Goal: Download file/media

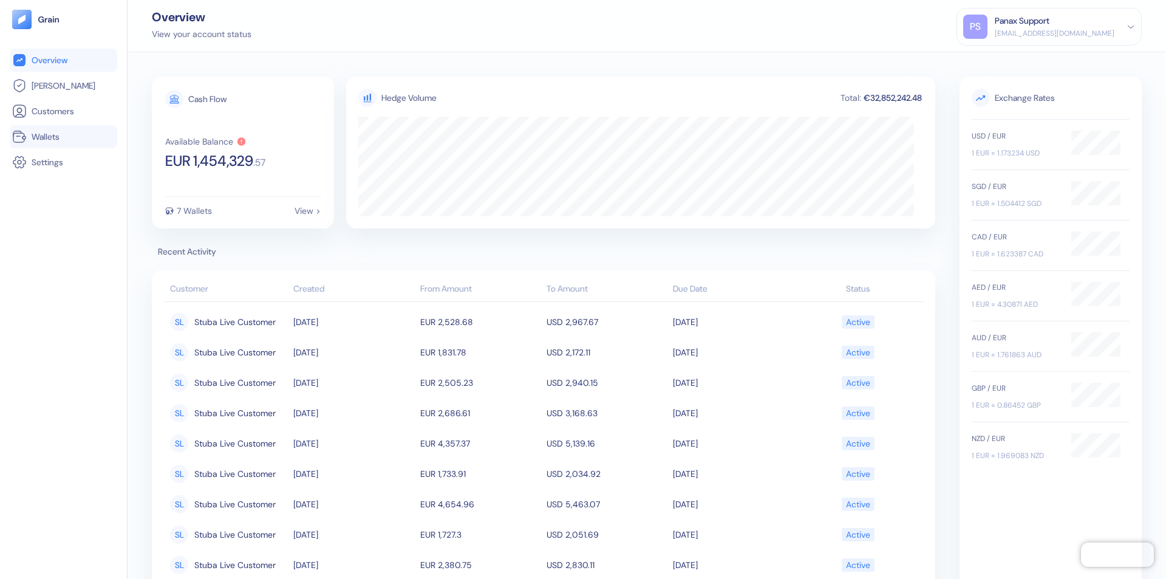
click at [63, 137] on link "Wallets" at bounding box center [63, 136] width 103 height 15
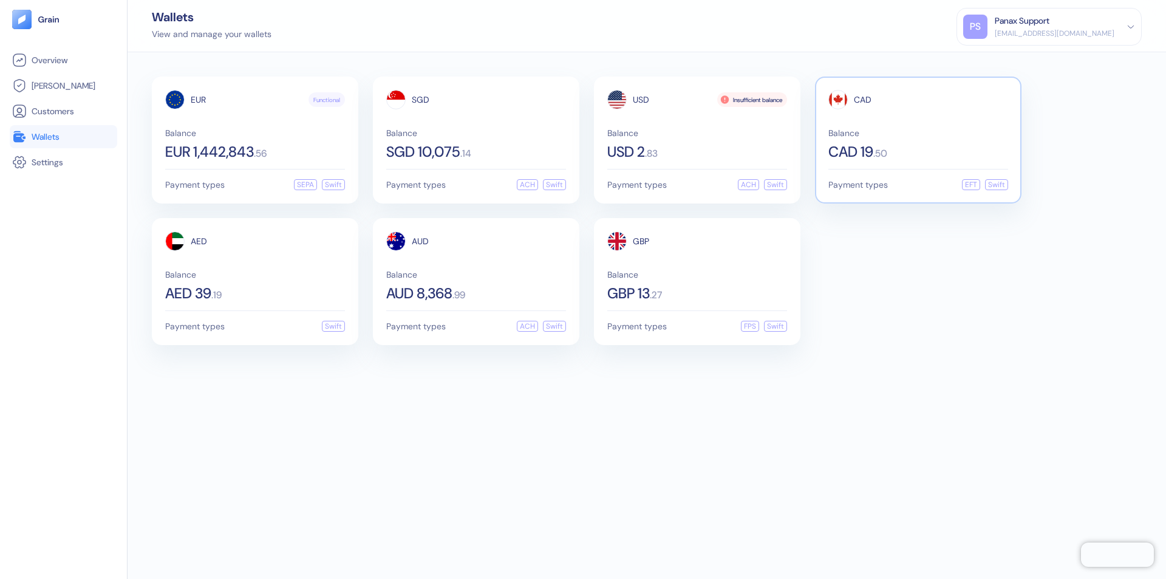
click at [863, 100] on span "CAD" at bounding box center [863, 99] width 18 height 9
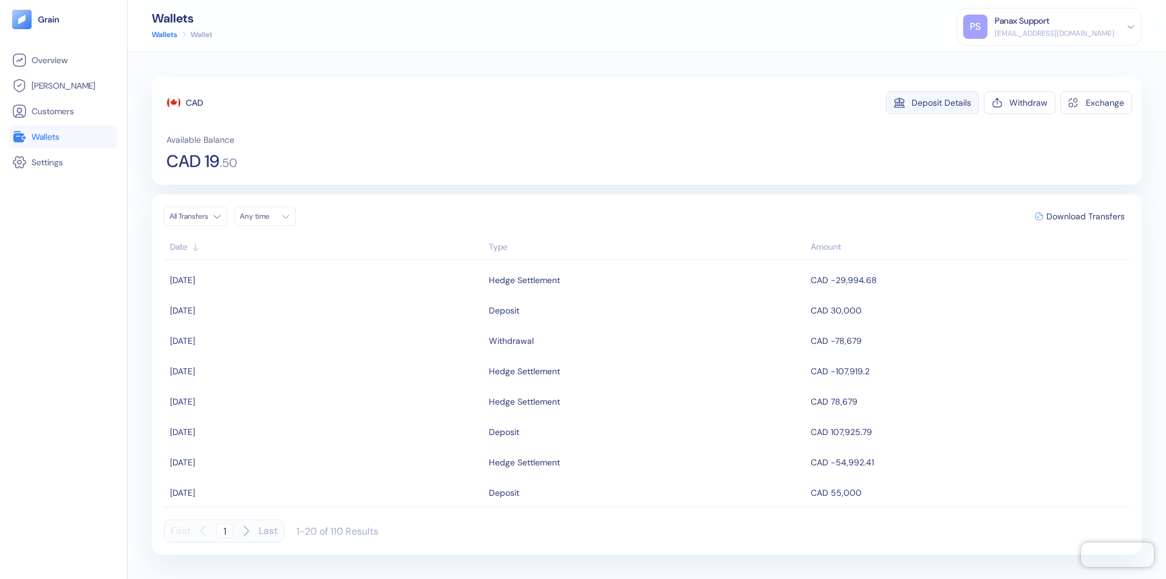
click at [942, 103] on div "Deposit Details" at bounding box center [942, 102] width 60 height 9
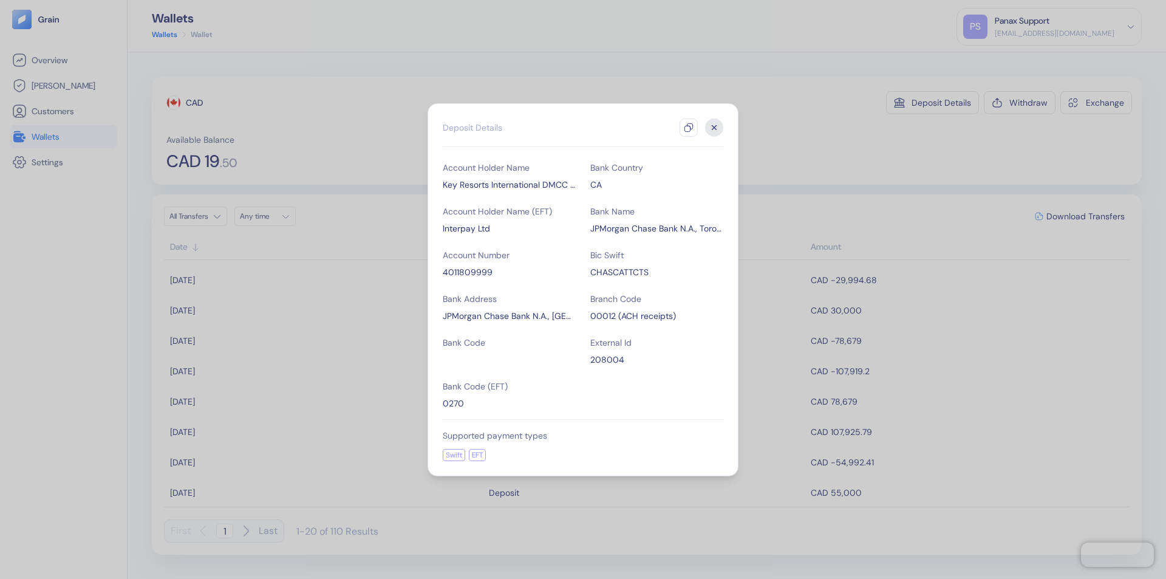
click at [689, 128] on icon "button" at bounding box center [689, 128] width 10 height 10
click at [714, 128] on icon "button" at bounding box center [715, 127] width 4 height 4
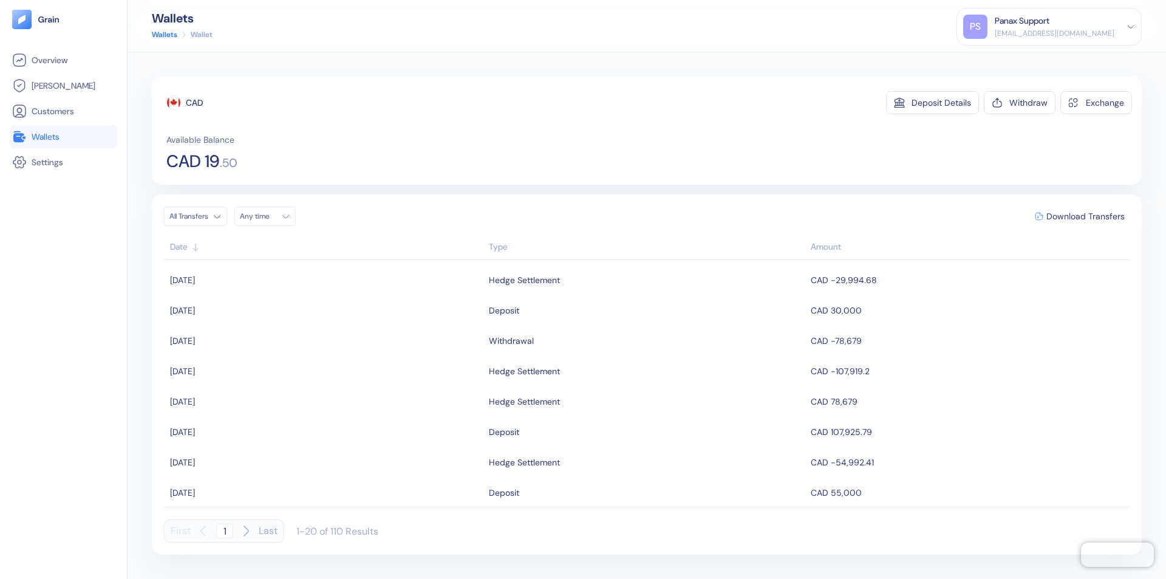
click at [269, 216] on div "Any time" at bounding box center [258, 216] width 36 height 10
click at [253, 313] on button "15" at bounding box center [252, 313] width 15 height 15
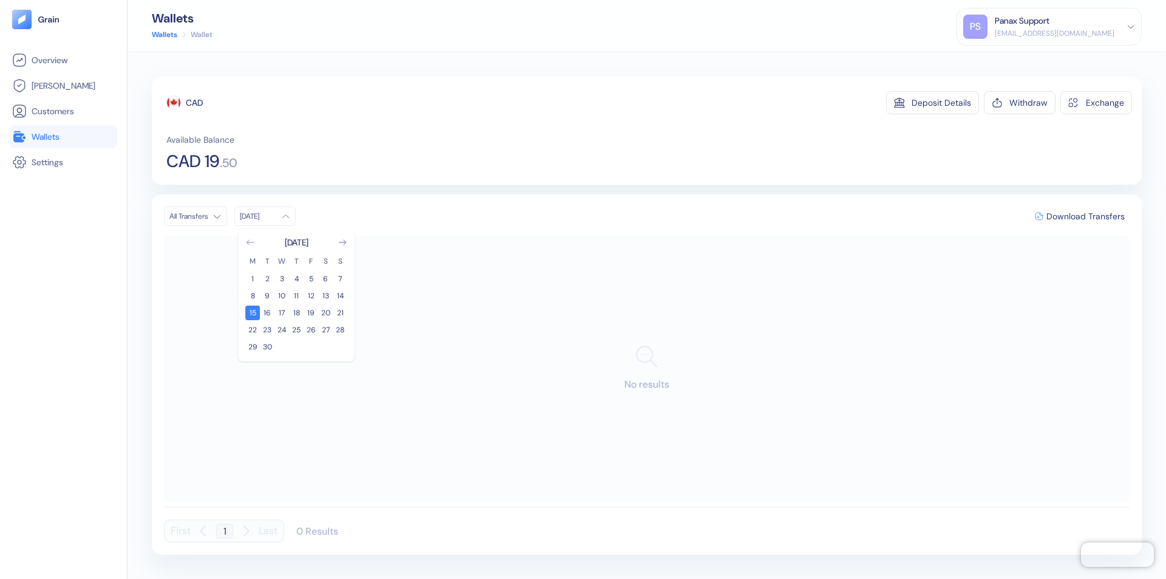
click at [250, 242] on icon "Go to previous month" at bounding box center [250, 242] width 7 height 5
click at [326, 313] on button "16" at bounding box center [325, 313] width 15 height 15
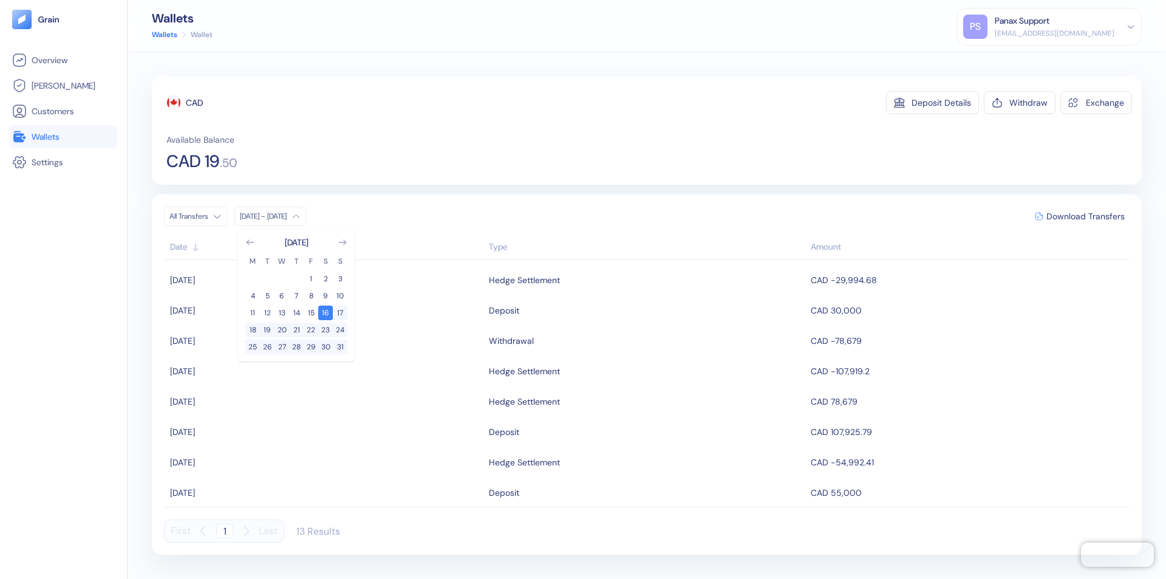
click at [194, 103] on div "CAD" at bounding box center [194, 103] width 17 height 12
click at [1086, 216] on span "Download Transfers" at bounding box center [1086, 216] width 78 height 9
click at [63, 137] on link "Wallets" at bounding box center [63, 136] width 103 height 15
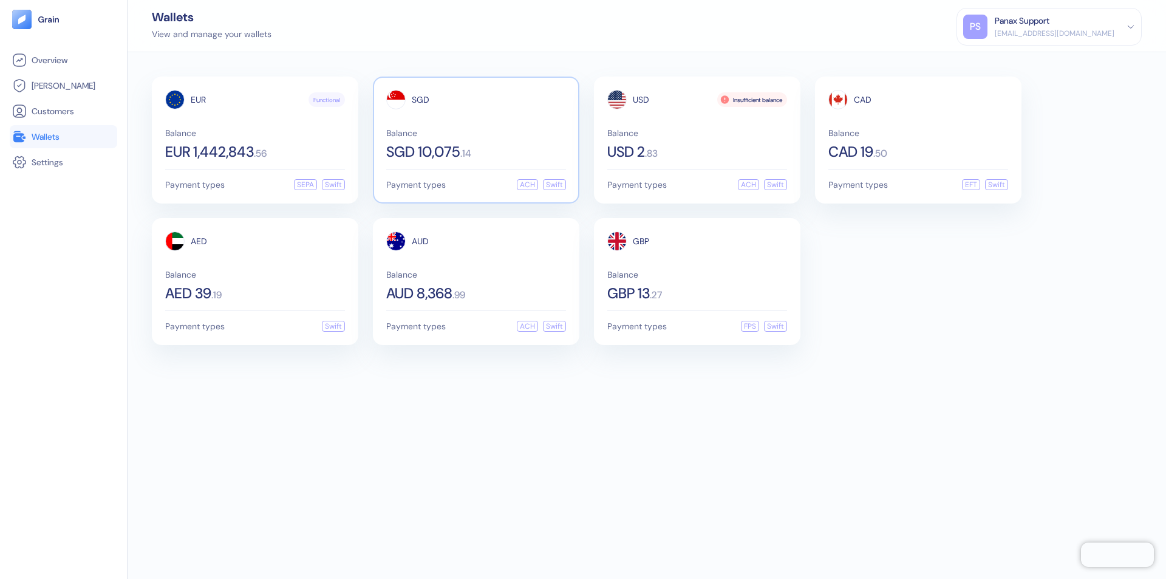
click at [420, 100] on span "SGD" at bounding box center [421, 99] width 18 height 9
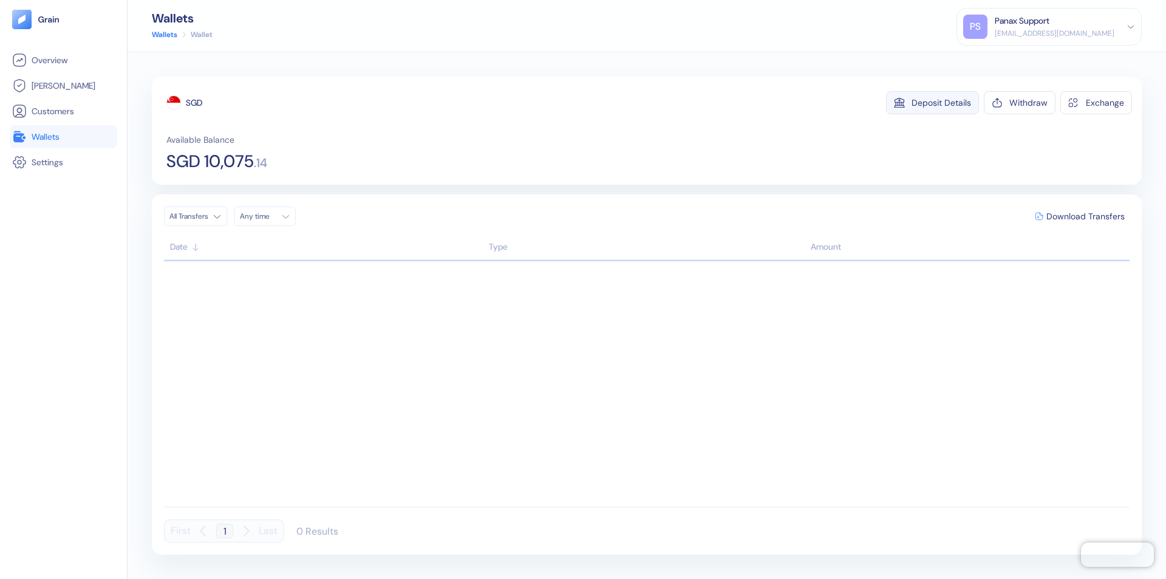
click at [942, 103] on div "Deposit Details" at bounding box center [942, 102] width 60 height 9
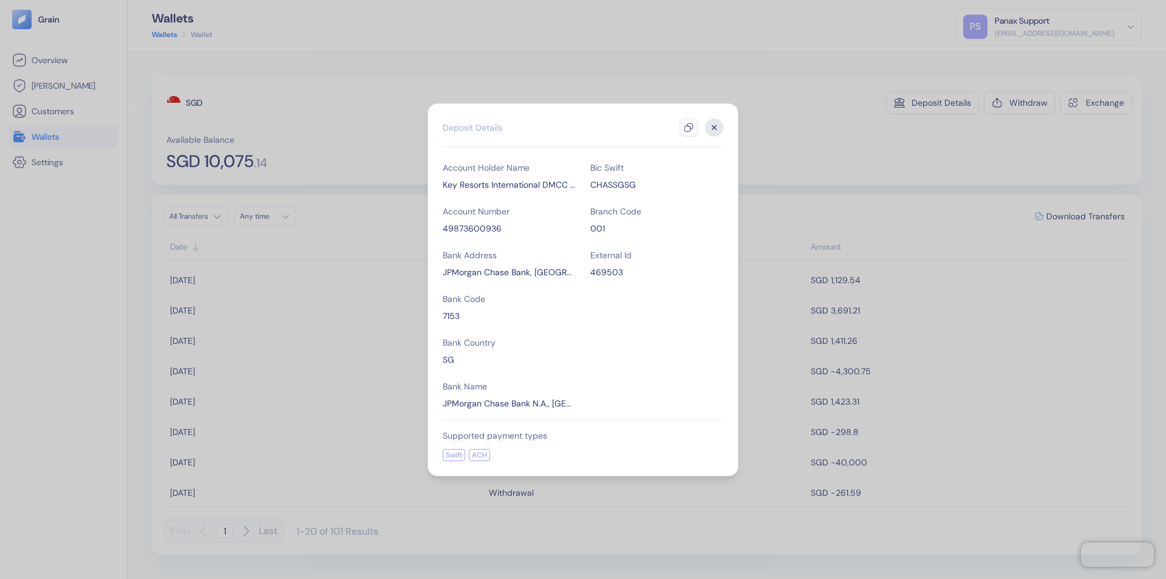
click at [689, 128] on icon "button" at bounding box center [689, 128] width 10 height 10
click at [714, 128] on icon "button" at bounding box center [715, 127] width 4 height 4
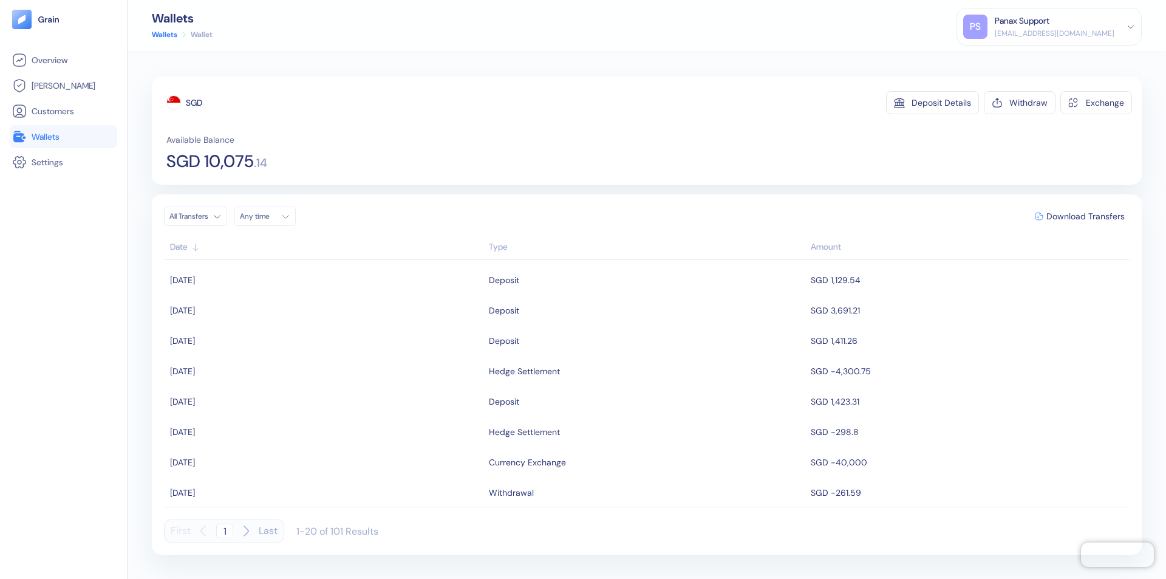
click at [269, 216] on div "Any time" at bounding box center [258, 216] width 36 height 10
click at [253, 313] on button "15" at bounding box center [252, 313] width 15 height 15
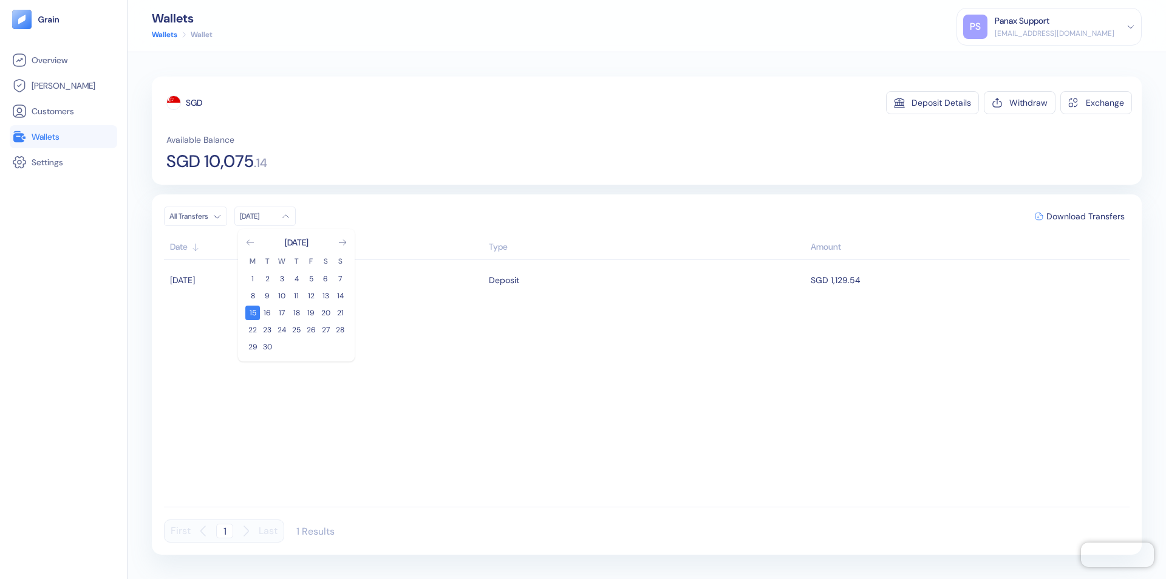
click at [250, 242] on icon "Go to previous month" at bounding box center [250, 242] width 7 height 5
click at [326, 313] on button "16" at bounding box center [325, 313] width 15 height 15
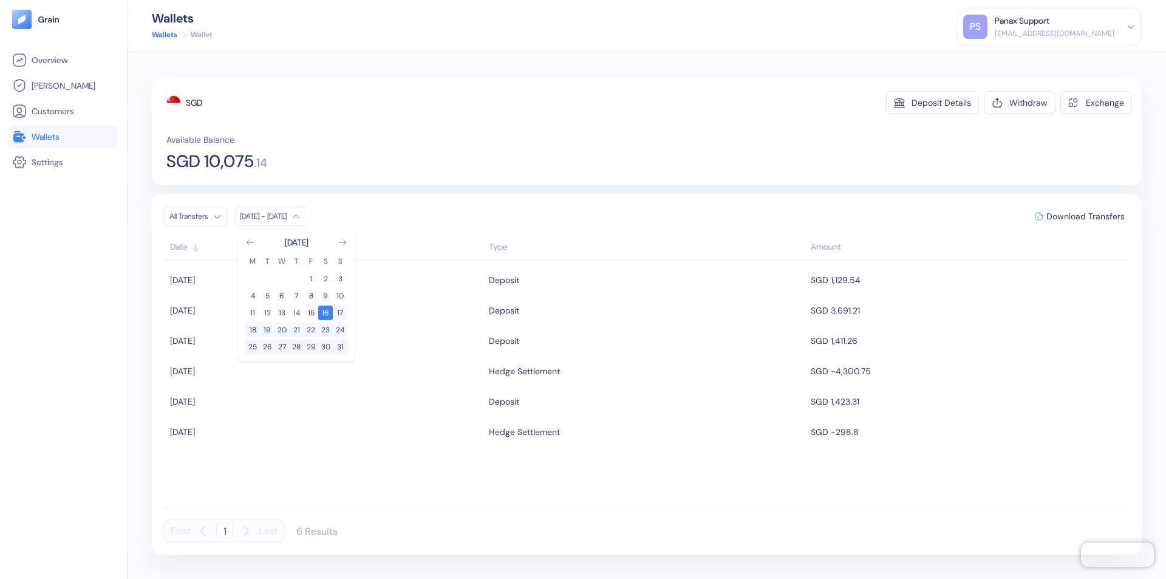
click at [194, 103] on div "SGD" at bounding box center [194, 103] width 16 height 12
click at [1086, 216] on span "Download Transfers" at bounding box center [1086, 216] width 78 height 9
click at [63, 137] on link "Wallets" at bounding box center [63, 136] width 103 height 15
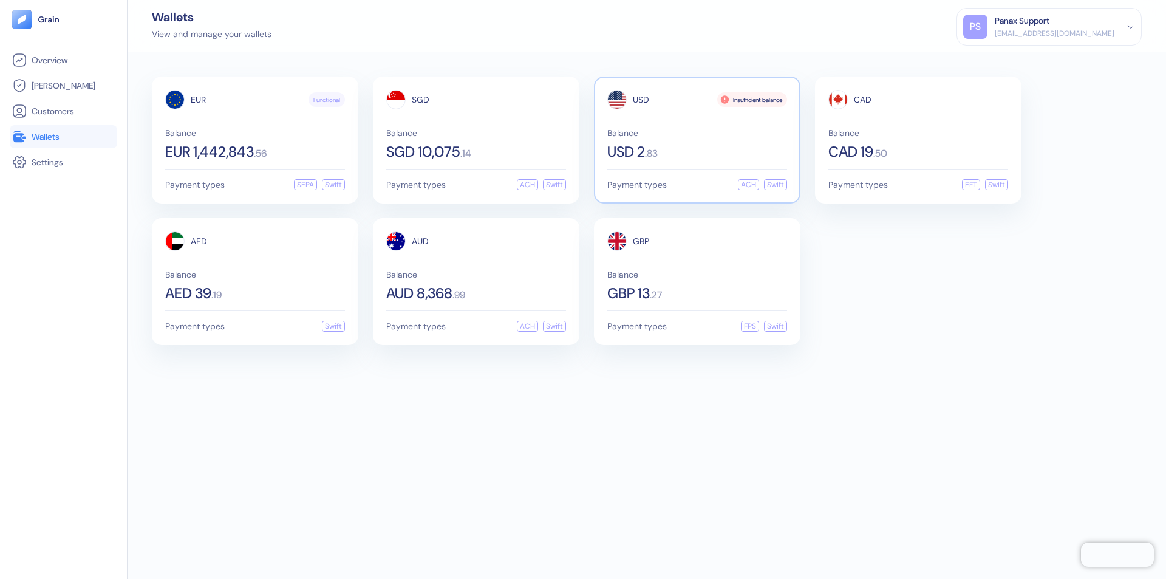
click at [641, 100] on span "USD" at bounding box center [641, 99] width 16 height 9
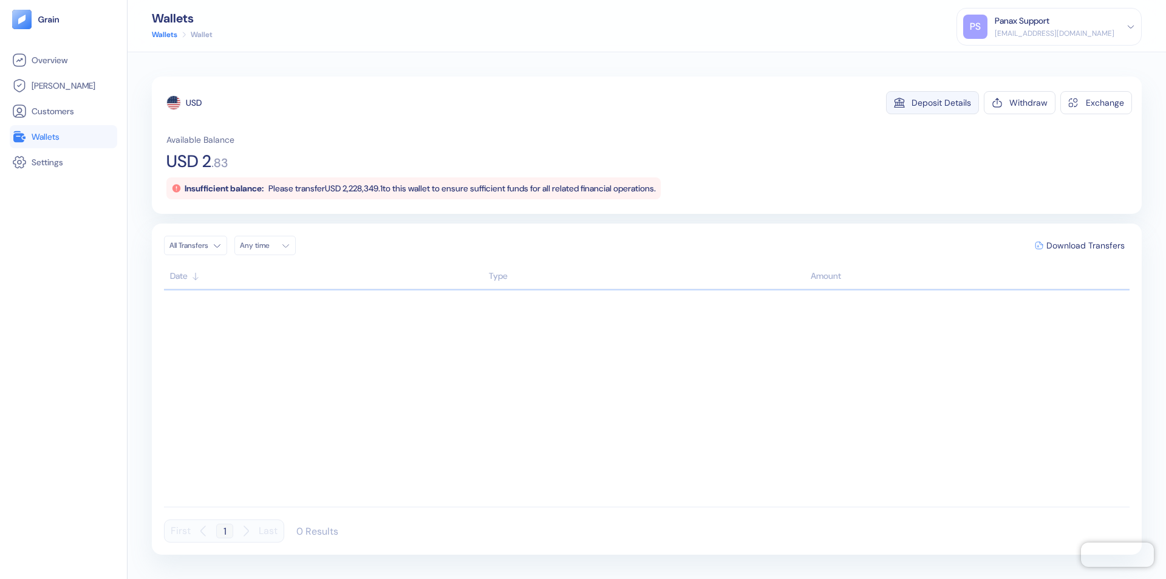
click at [942, 103] on div "Deposit Details" at bounding box center [942, 102] width 60 height 9
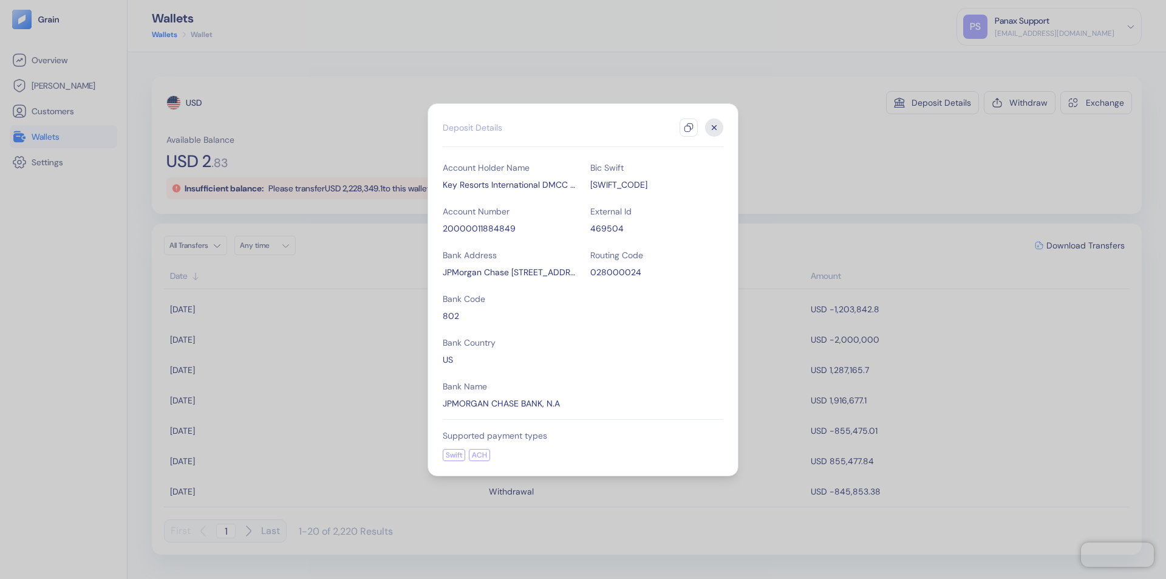
click at [689, 128] on icon "button" at bounding box center [689, 128] width 10 height 10
click at [714, 128] on icon "button" at bounding box center [715, 127] width 4 height 4
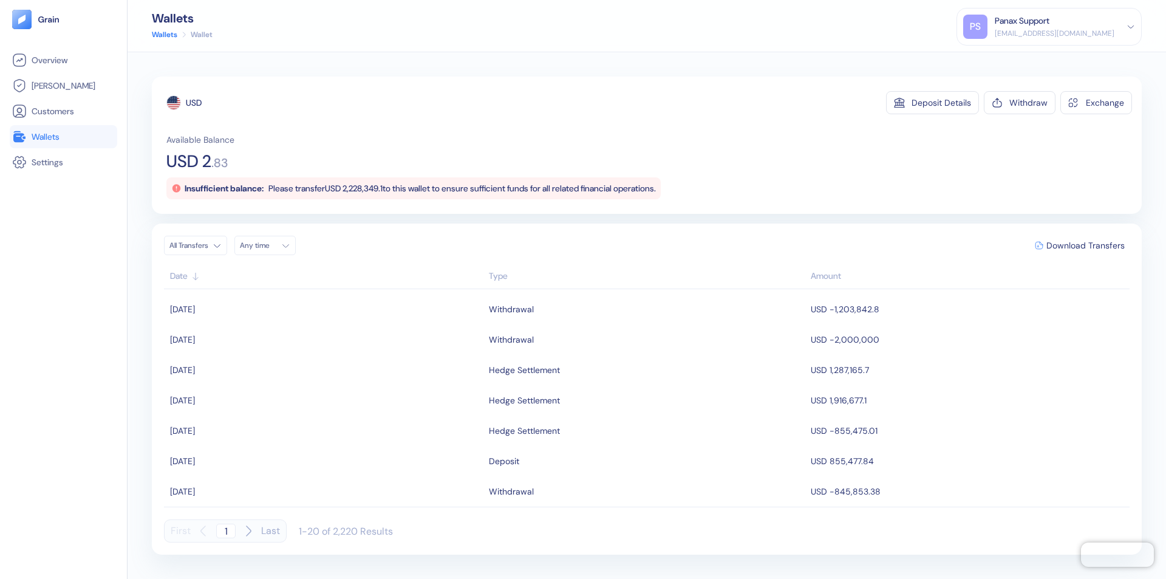
click at [269, 245] on div "Any time" at bounding box center [258, 246] width 36 height 10
click at [253, 342] on button "15" at bounding box center [252, 342] width 15 height 15
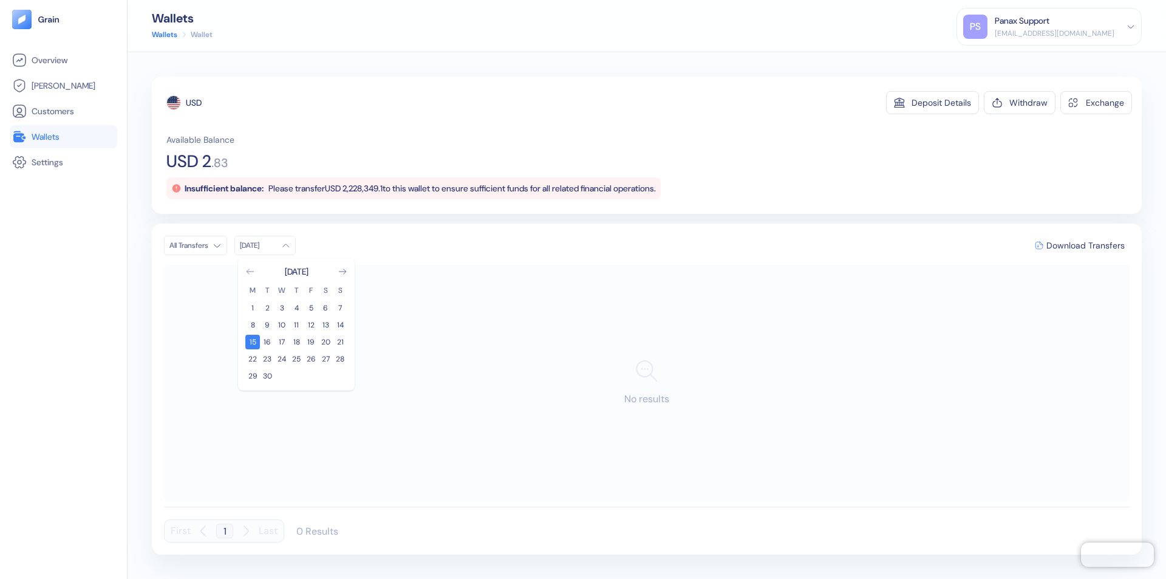
click at [250, 272] on icon "Go to previous month" at bounding box center [250, 271] width 7 height 5
click at [326, 342] on button "16" at bounding box center [325, 342] width 15 height 15
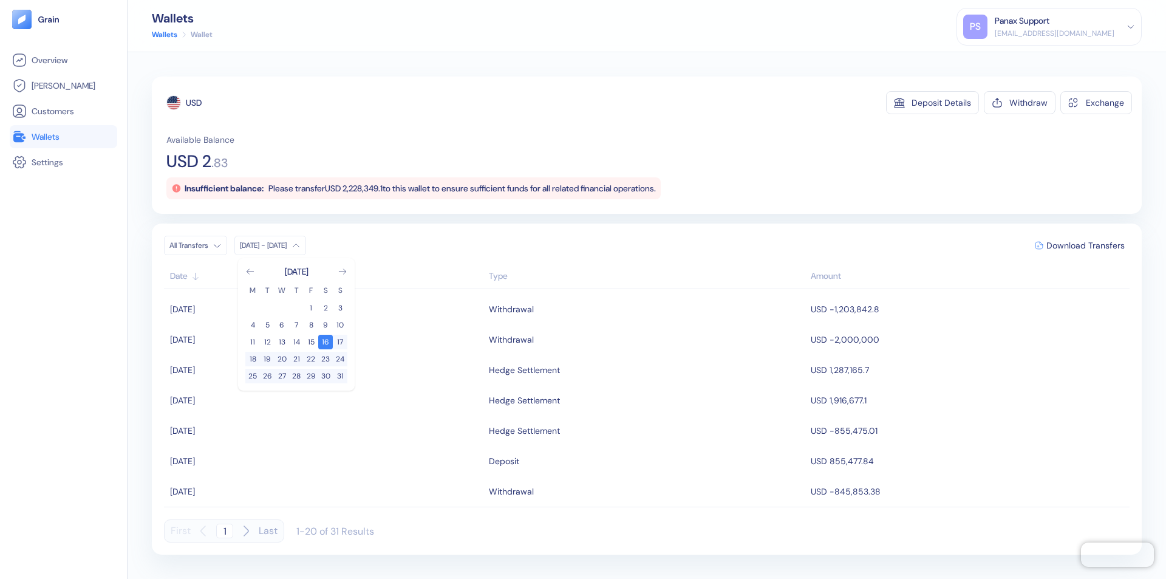
click at [194, 103] on div "USD" at bounding box center [194, 103] width 16 height 12
click at [1086, 245] on span "Download Transfers" at bounding box center [1086, 245] width 78 height 9
click at [63, 137] on link "Wallets" at bounding box center [63, 136] width 103 height 15
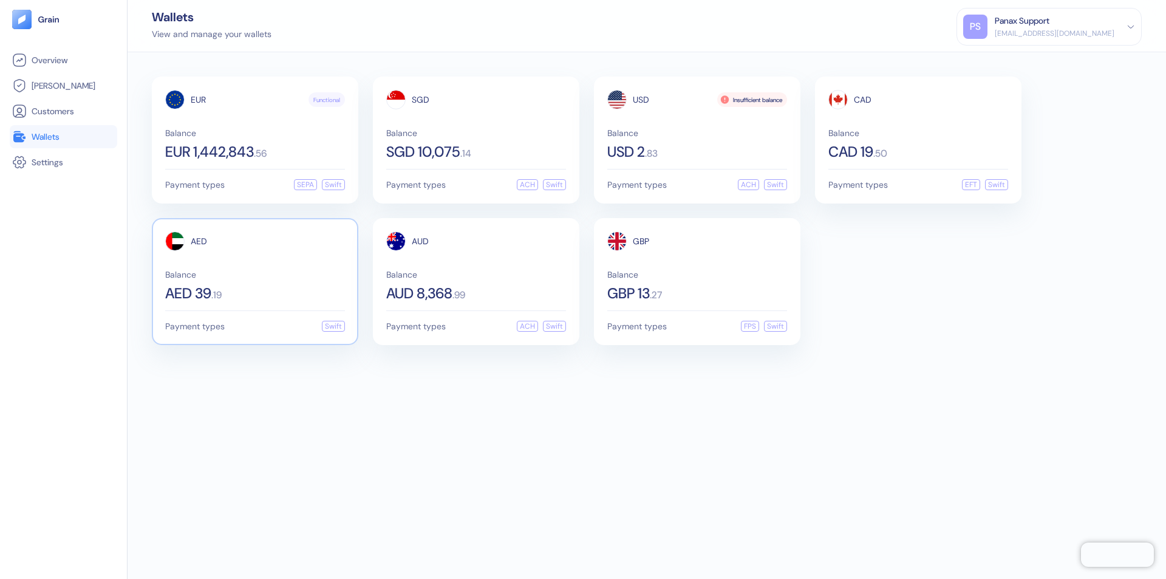
click at [199, 241] on span "AED" at bounding box center [199, 241] width 16 height 9
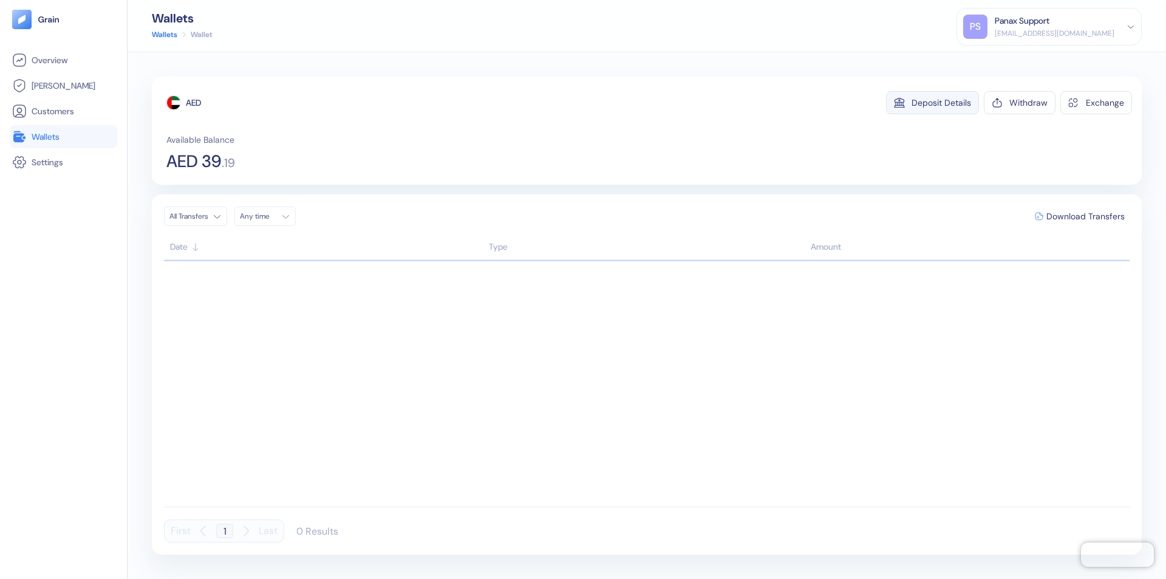
click at [942, 103] on div "Deposit Details" at bounding box center [942, 102] width 60 height 9
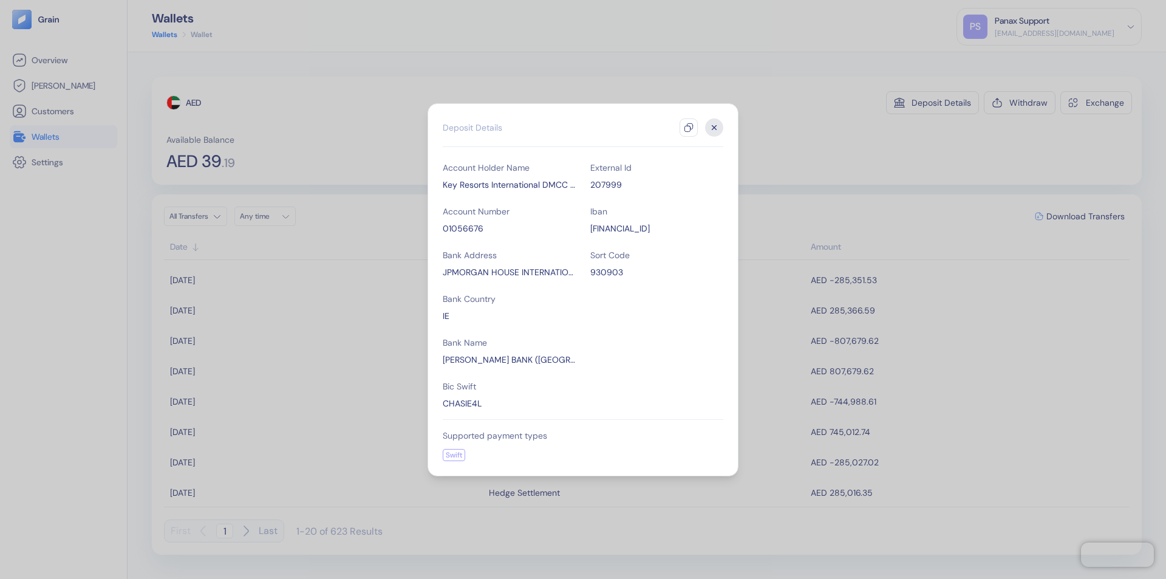
click at [689, 128] on icon "button" at bounding box center [689, 128] width 10 height 10
click at [714, 128] on icon "button" at bounding box center [715, 127] width 4 height 4
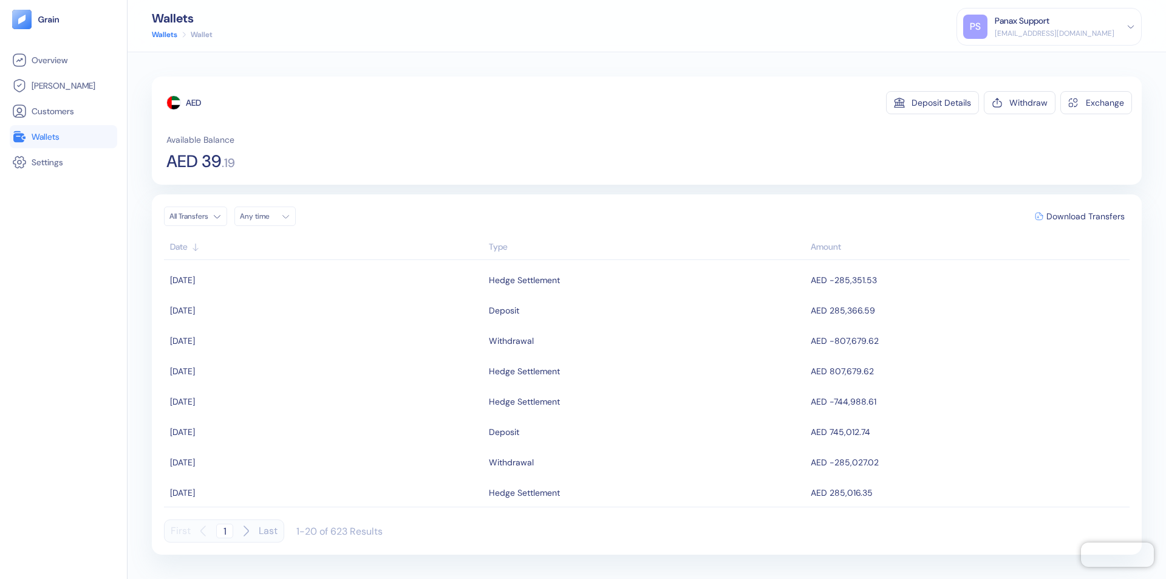
click at [269, 216] on div "Any time" at bounding box center [258, 216] width 36 height 10
click at [253, 313] on button "15" at bounding box center [252, 313] width 15 height 15
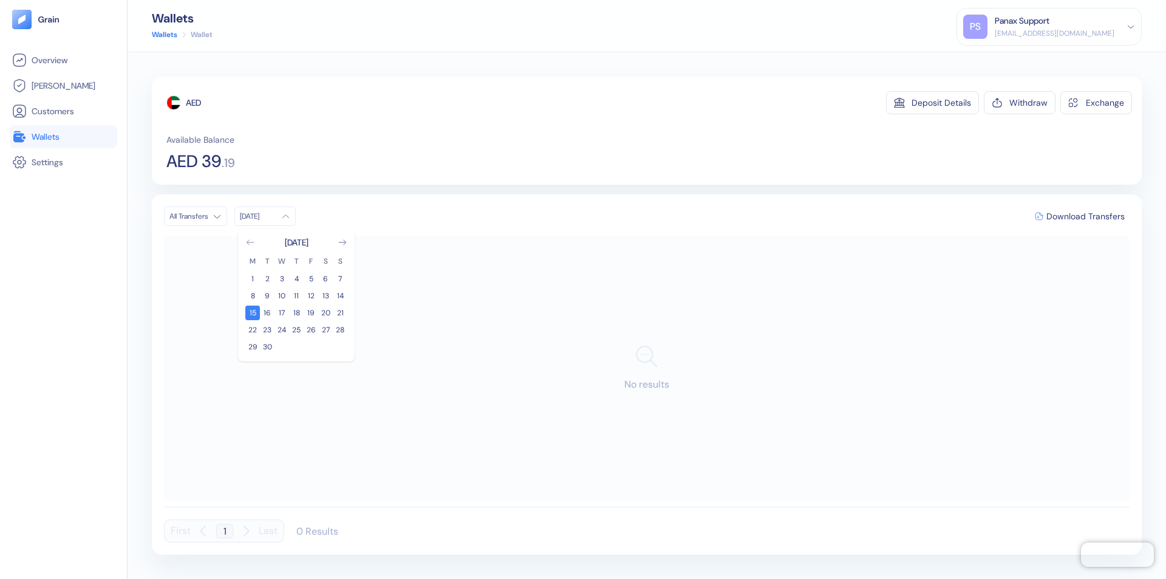
click at [250, 242] on icon "Go to previous month" at bounding box center [250, 242] width 7 height 5
click at [326, 313] on button "16" at bounding box center [325, 313] width 15 height 15
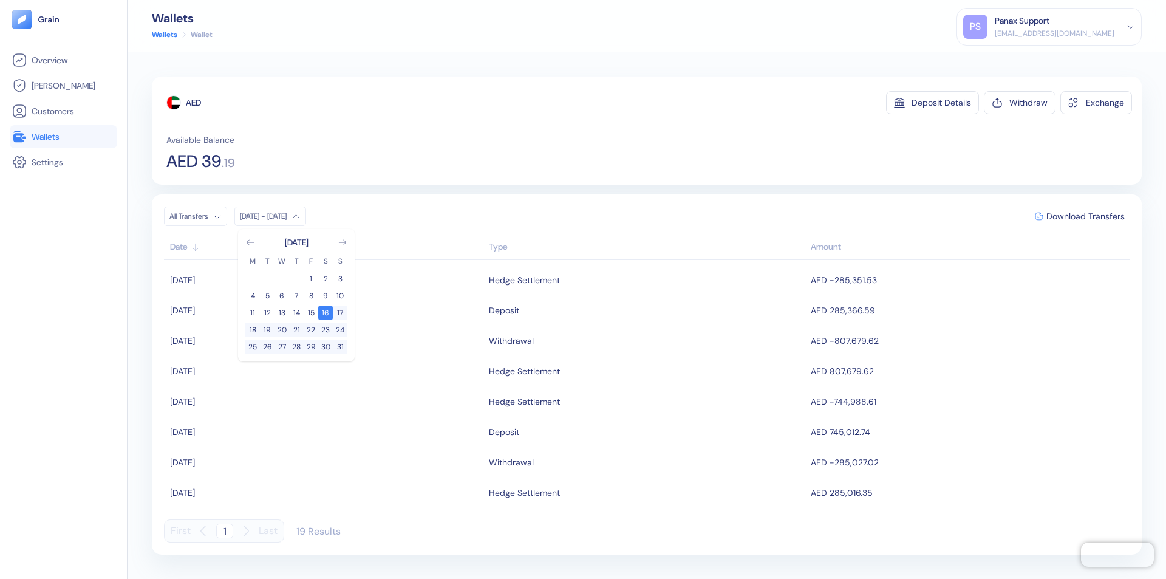
click at [194, 103] on div "AED" at bounding box center [193, 103] width 15 height 12
click at [1086, 216] on span "Download Transfers" at bounding box center [1086, 216] width 78 height 9
click at [63, 137] on link "Wallets" at bounding box center [63, 136] width 103 height 15
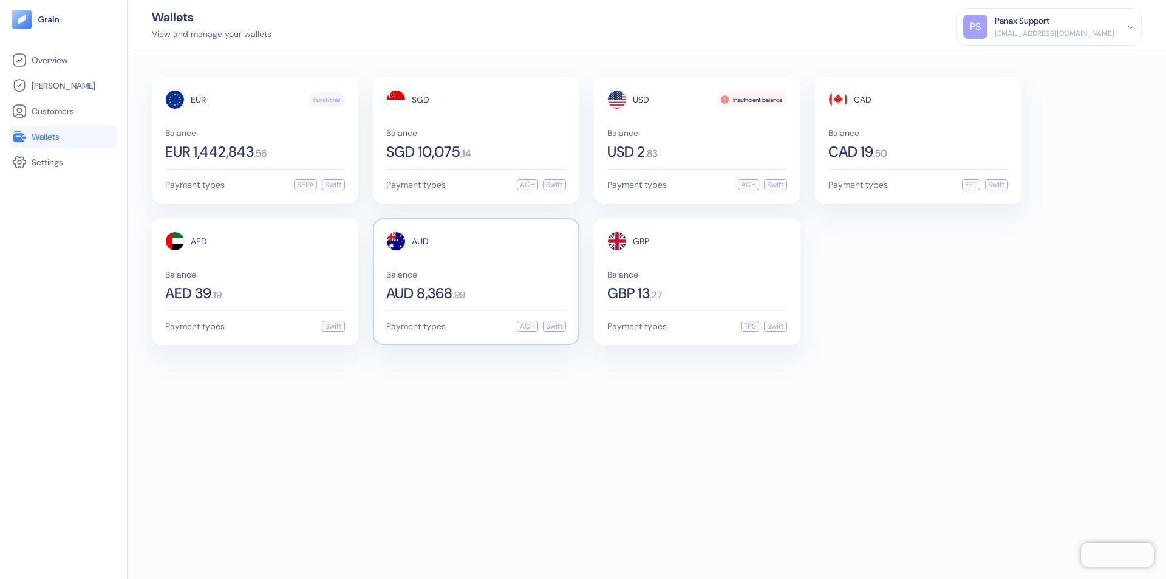
click at [420, 241] on span "AUD" at bounding box center [420, 241] width 17 height 9
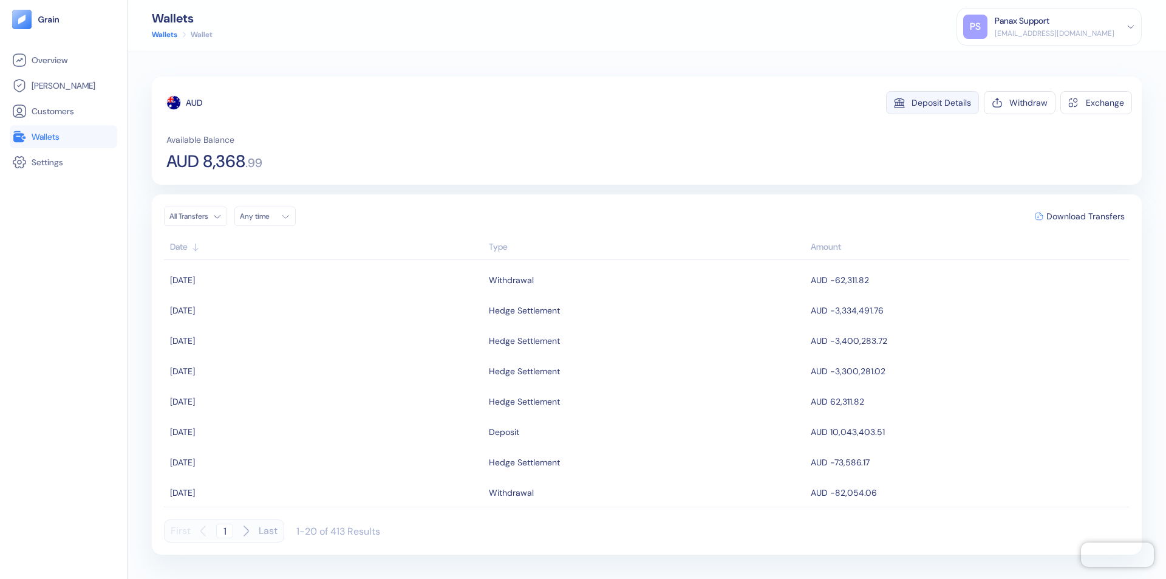
click at [942, 103] on div "Deposit Details" at bounding box center [942, 102] width 60 height 9
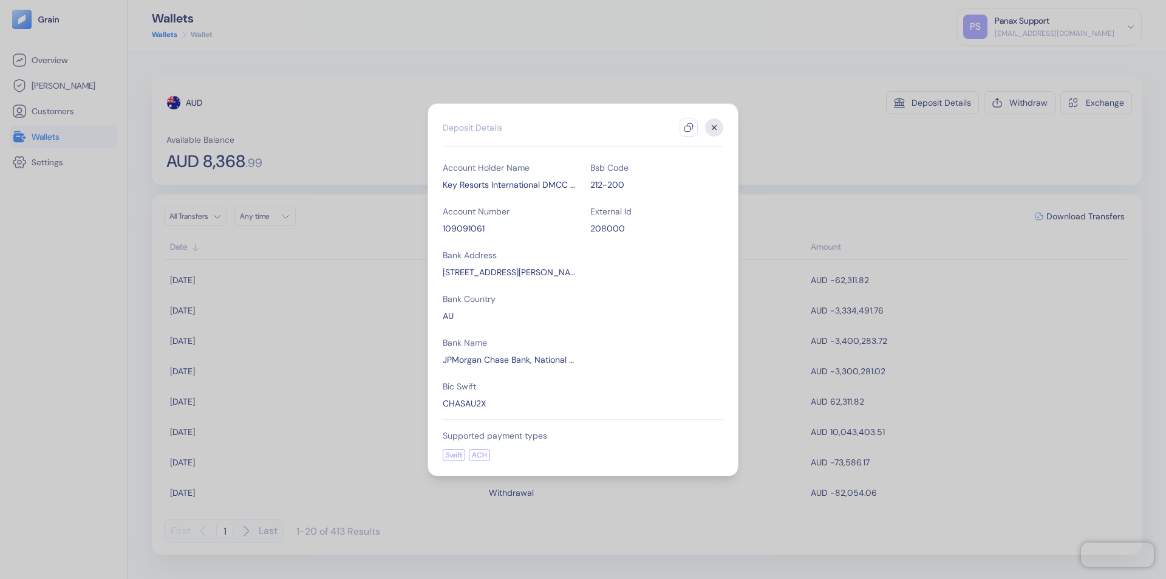
click at [689, 128] on icon "button" at bounding box center [689, 128] width 10 height 10
click at [714, 128] on icon "button" at bounding box center [715, 127] width 4 height 4
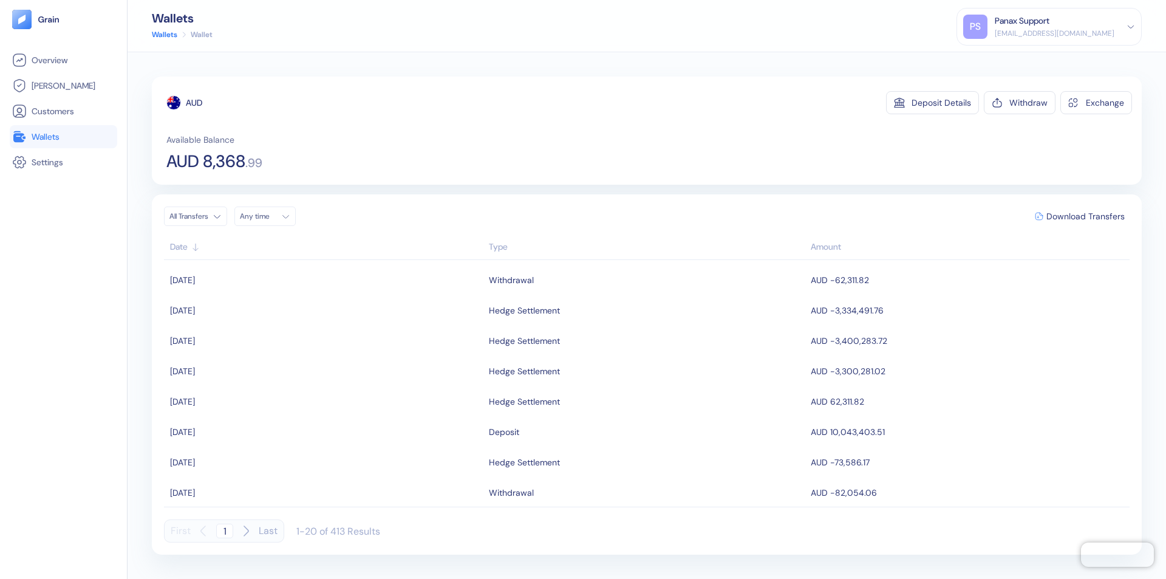
click at [269, 216] on div "Any time" at bounding box center [258, 216] width 36 height 10
click at [253, 313] on button "15" at bounding box center [252, 313] width 15 height 15
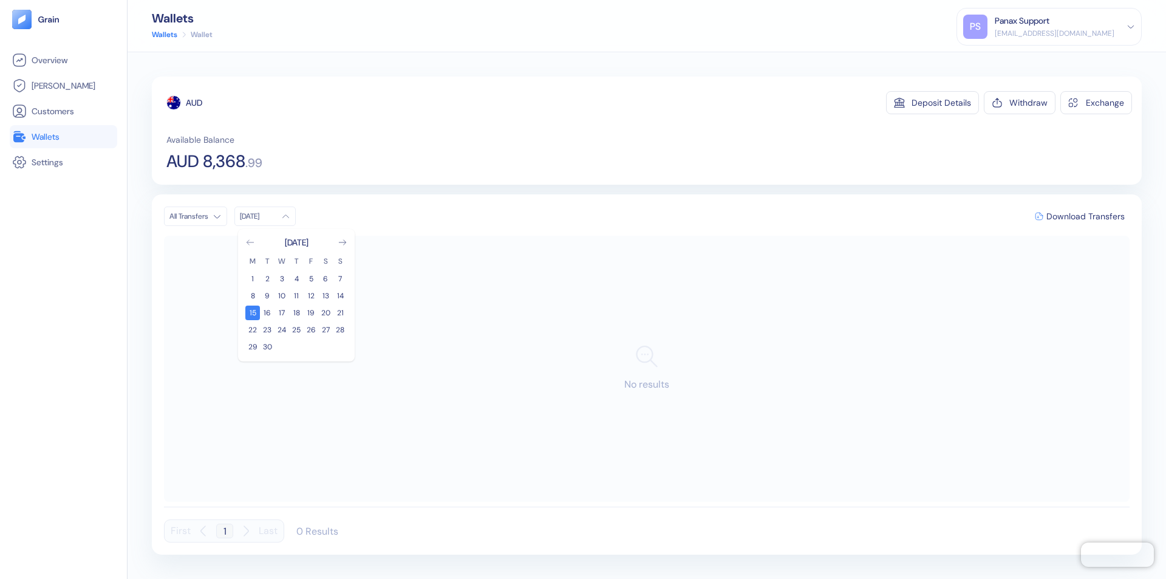
click at [250, 242] on icon "Go to previous month" at bounding box center [250, 242] width 7 height 5
click at [326, 313] on button "16" at bounding box center [325, 313] width 15 height 15
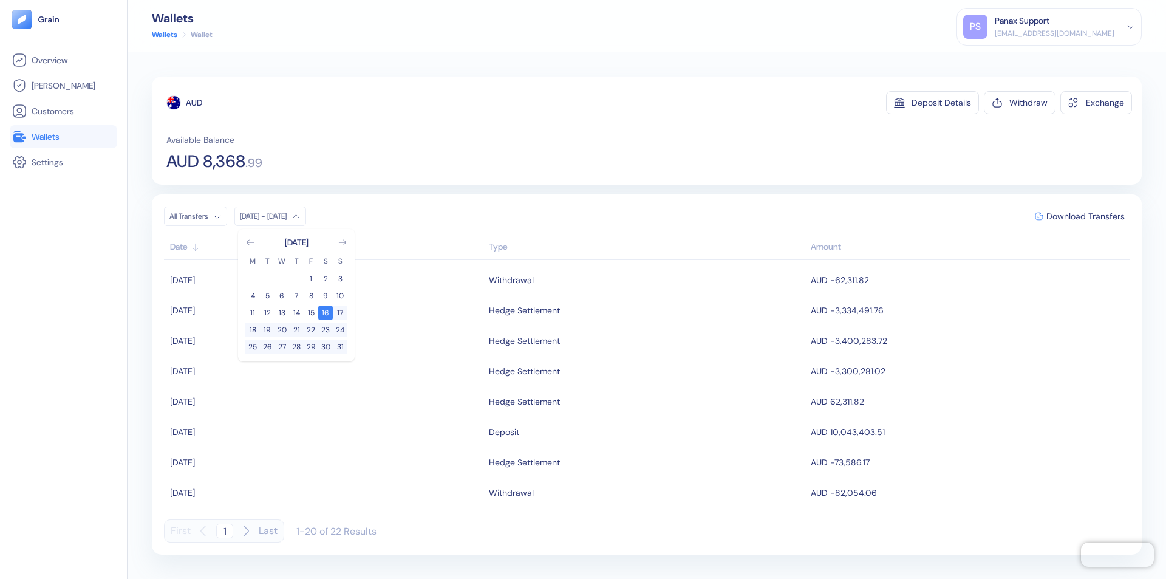
click at [194, 103] on div "AUD" at bounding box center [194, 103] width 16 height 12
click at [1086, 216] on span "Download Transfers" at bounding box center [1086, 216] width 78 height 9
click at [63, 137] on link "Wallets" at bounding box center [63, 136] width 103 height 15
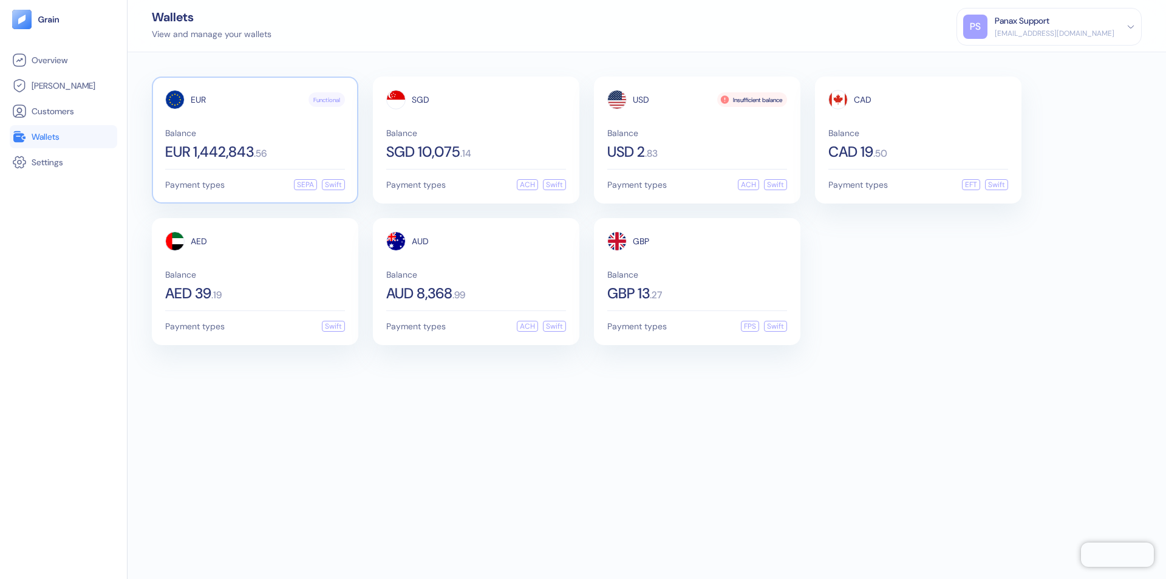
click at [198, 100] on span "EUR" at bounding box center [198, 99] width 15 height 9
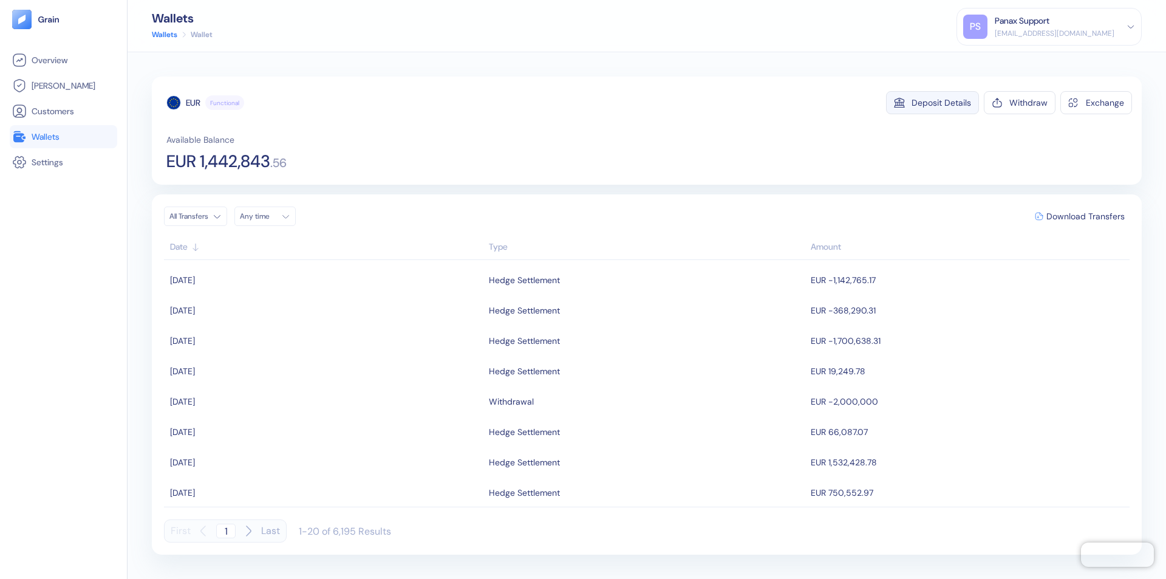
click at [942, 103] on div "Deposit Details" at bounding box center [942, 102] width 60 height 9
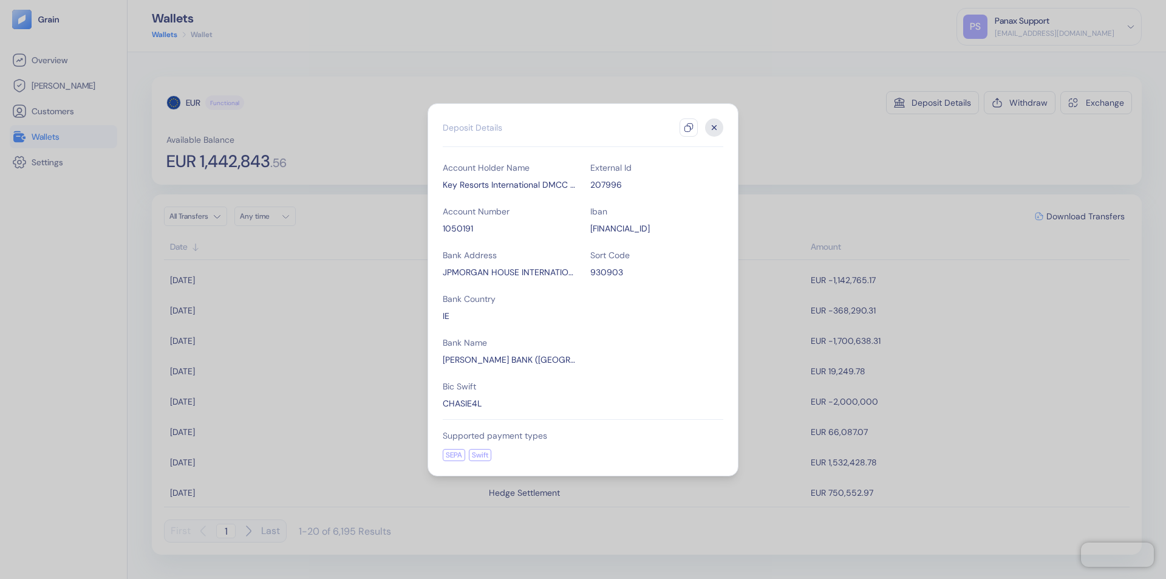
click at [689, 128] on icon "button" at bounding box center [689, 128] width 10 height 10
click at [714, 128] on icon "button" at bounding box center [715, 127] width 4 height 4
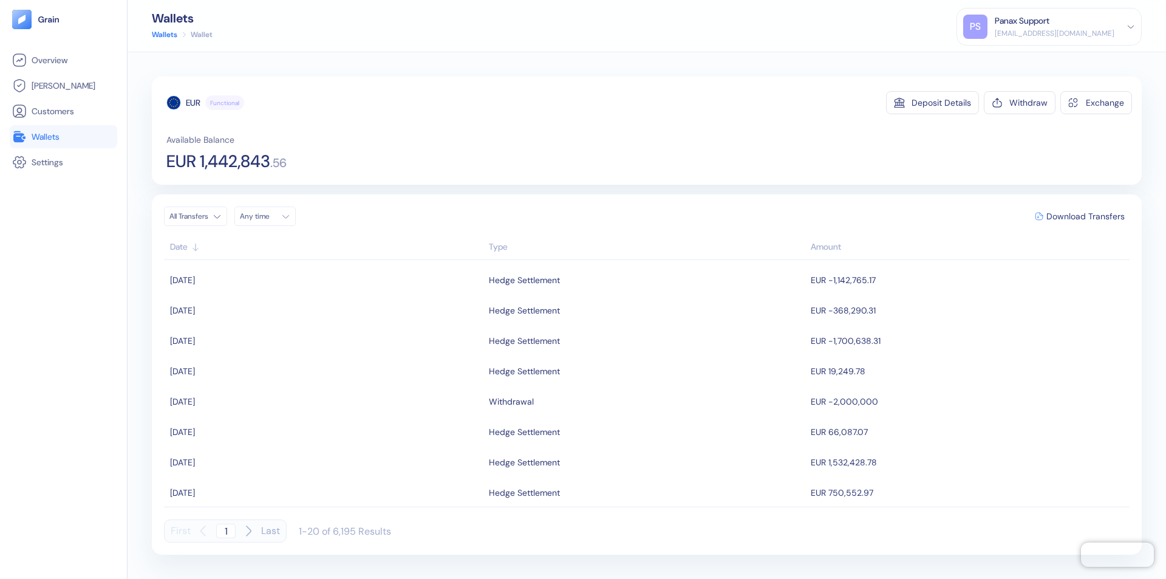
click at [269, 216] on div "Any time" at bounding box center [258, 216] width 36 height 10
click at [253, 313] on button "15" at bounding box center [252, 313] width 15 height 15
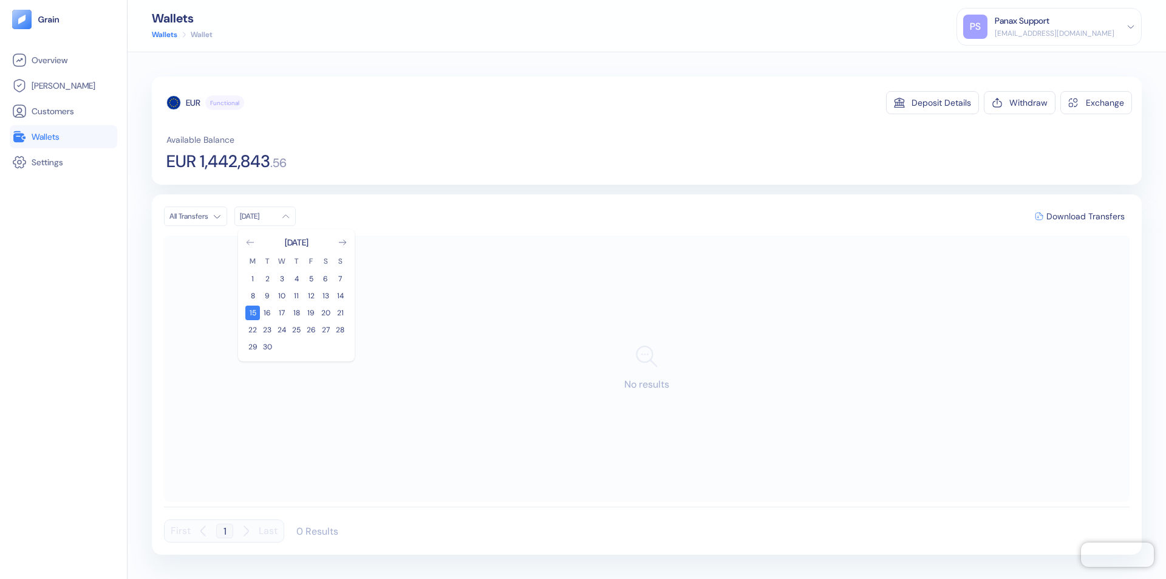
click at [250, 242] on icon "Go to previous month" at bounding box center [250, 242] width 7 height 5
click at [326, 313] on button "16" at bounding box center [325, 313] width 15 height 15
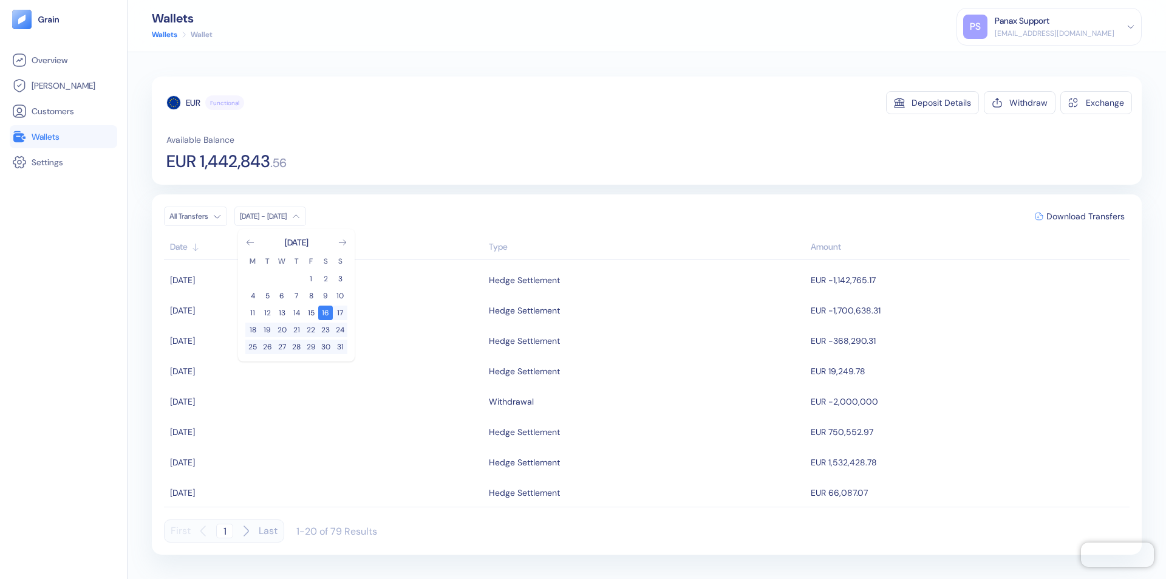
click at [193, 103] on div "EUR" at bounding box center [193, 103] width 15 height 12
click at [1086, 216] on span "Download Transfers" at bounding box center [1086, 216] width 78 height 9
click at [63, 137] on link "Wallets" at bounding box center [63, 136] width 103 height 15
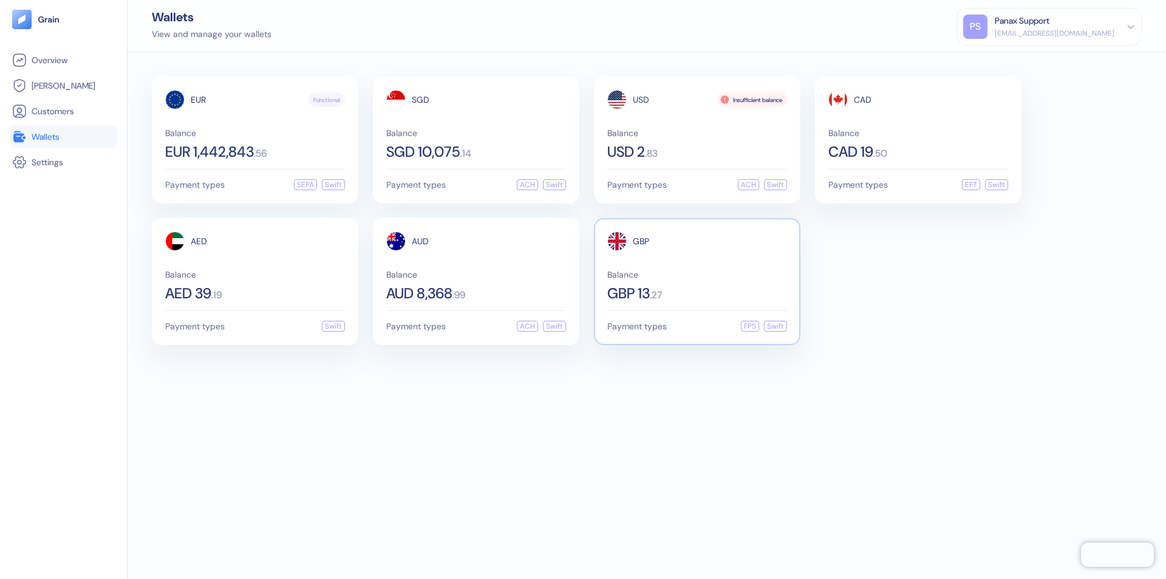
click at [641, 241] on span "GBP" at bounding box center [641, 241] width 16 height 9
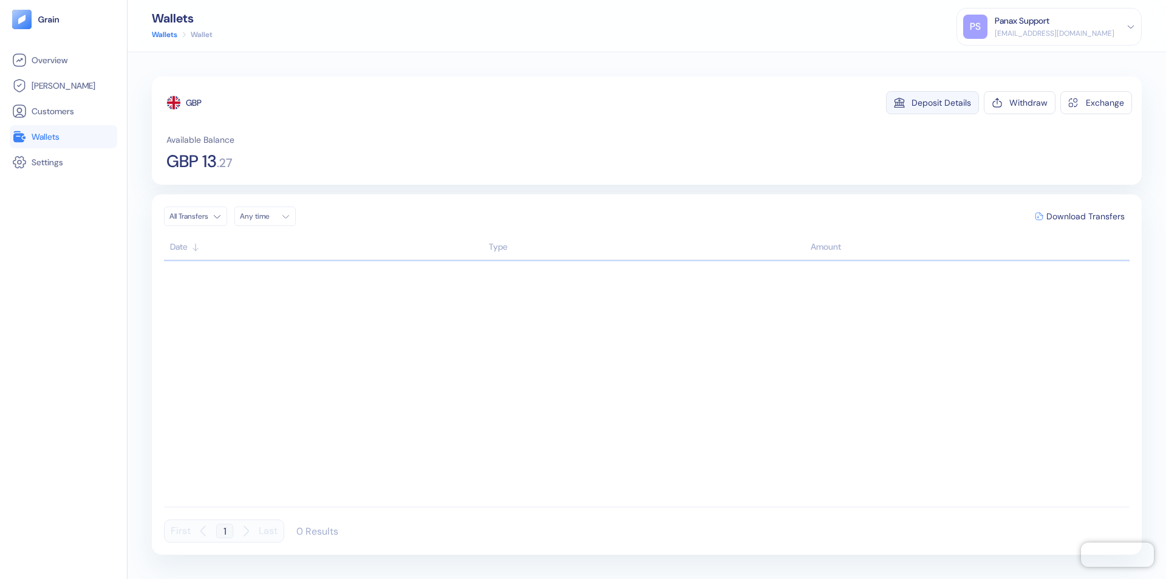
click at [942, 103] on div "Deposit Details" at bounding box center [942, 102] width 60 height 9
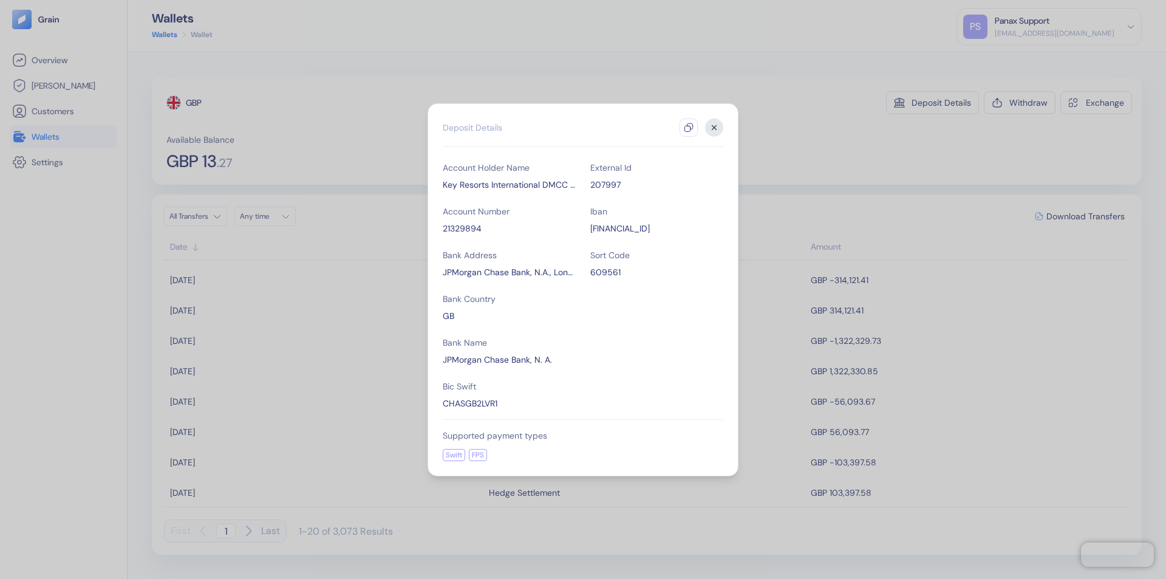
click at [689, 128] on icon "button" at bounding box center [689, 128] width 10 height 10
click at [714, 128] on icon "button" at bounding box center [715, 127] width 4 height 4
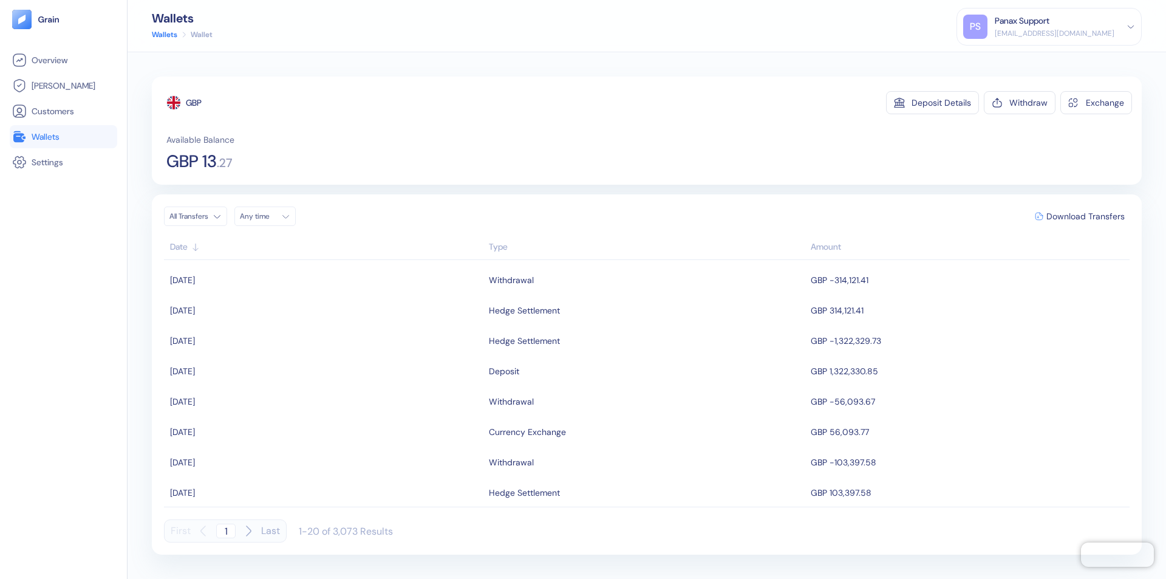
click at [269, 216] on div "Any time" at bounding box center [258, 216] width 36 height 10
click at [253, 313] on button "15" at bounding box center [252, 313] width 15 height 15
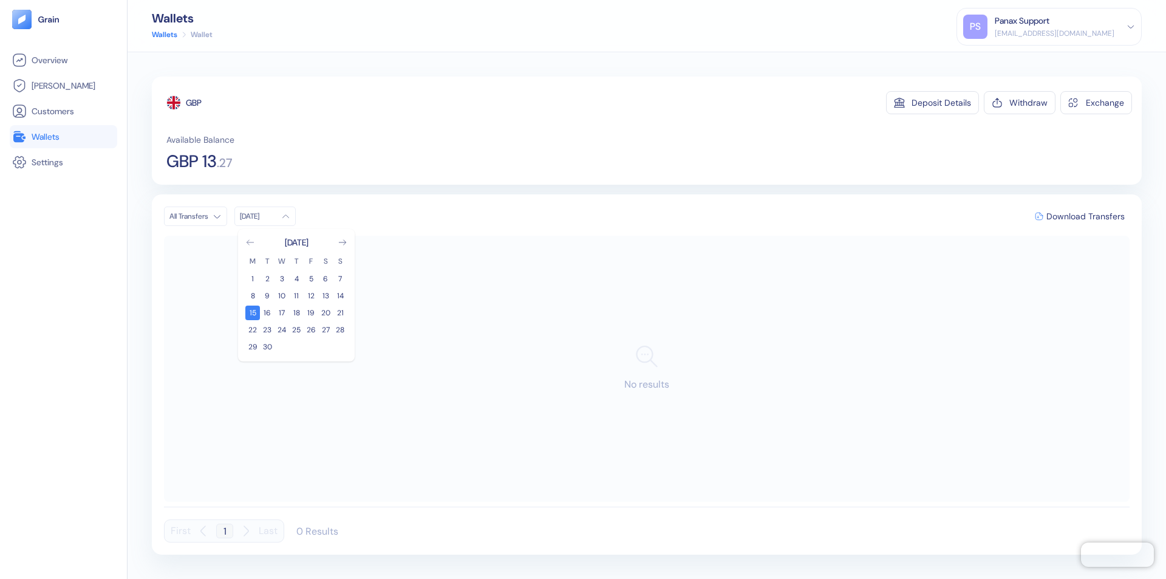
click at [250, 242] on icon "Go to previous month" at bounding box center [250, 242] width 7 height 5
click at [326, 313] on button "16" at bounding box center [325, 313] width 15 height 15
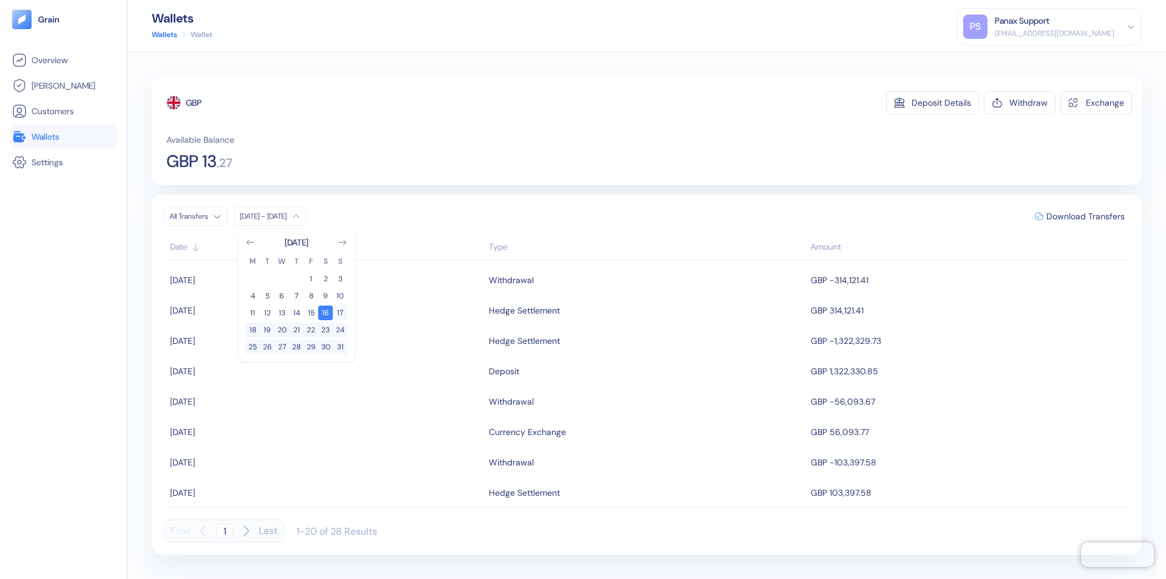
click at [194, 103] on div "GBP" at bounding box center [194, 103] width 16 height 12
click at [1086, 216] on span "Download Transfers" at bounding box center [1086, 216] width 78 height 9
click at [1050, 27] on div "Panax Support" at bounding box center [1022, 21] width 55 height 13
click at [1013, 60] on div "Sign Out" at bounding box center [995, 60] width 33 height 13
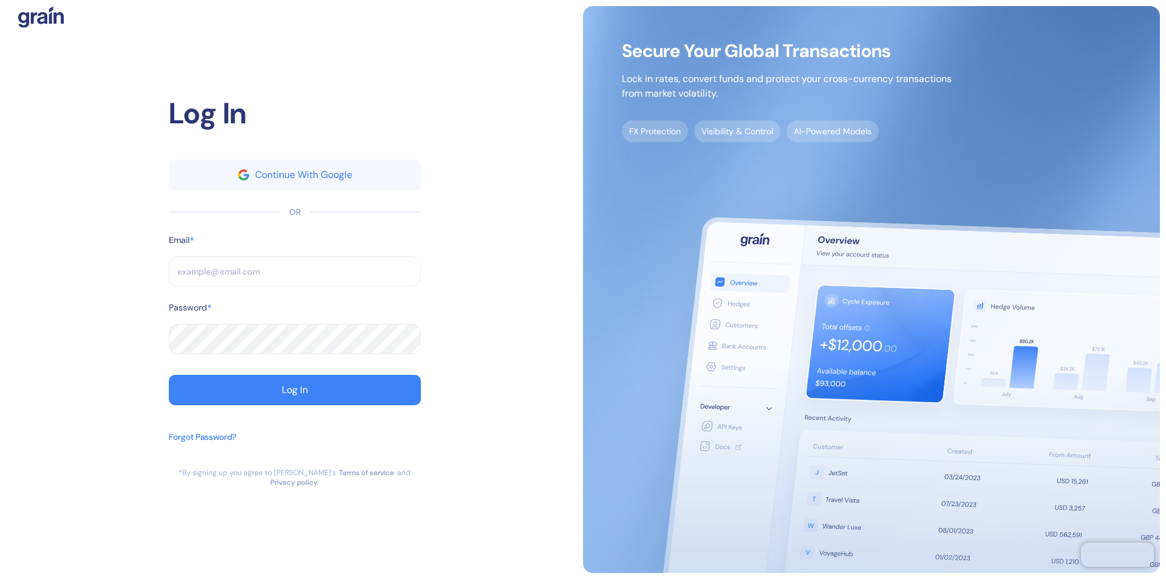
click at [295, 276] on input "text" at bounding box center [295, 271] width 252 height 30
type input "operations@thepanax.c"
type input "operat"
type input "operations@thepanax.com"
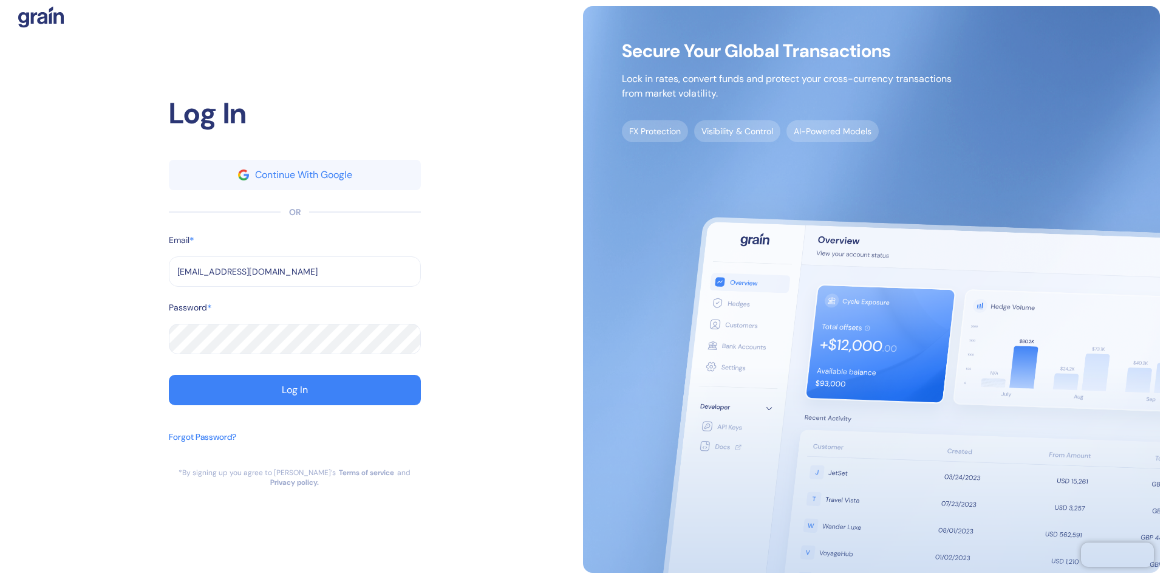
type input "operations@thepanax.com"
click at [295, 395] on div "Log In" at bounding box center [295, 390] width 26 height 10
